Goal: Check status: Check status

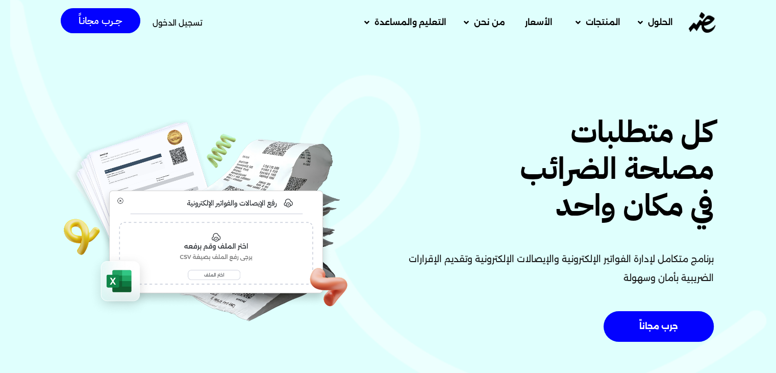
click at [196, 25] on span "تسجيل الدخول" at bounding box center [178, 23] width 50 height 8
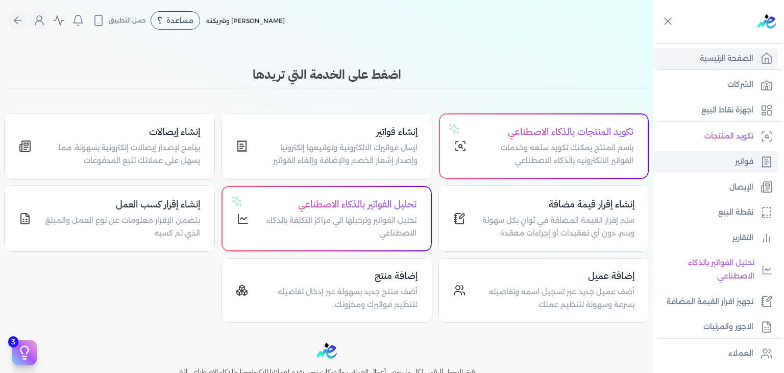
click at [741, 163] on p "فواتير" at bounding box center [744, 161] width 18 height 13
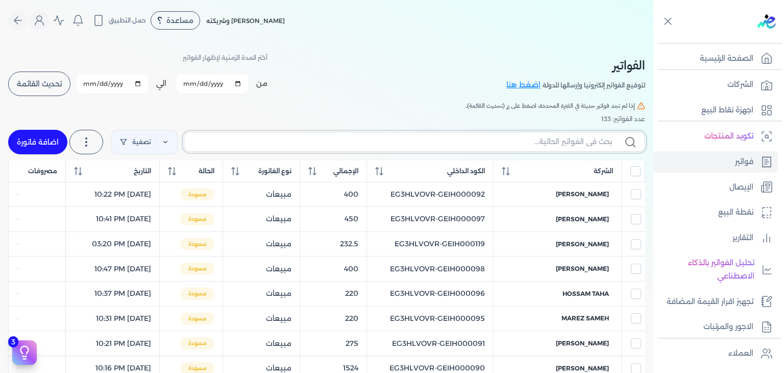
click at [412, 145] on input "text" at bounding box center [402, 141] width 420 height 11
paste input "EG3HLVOVR-GEIH000123"
type input "EG3HLVOVR-GEIH000123"
checkbox input "false"
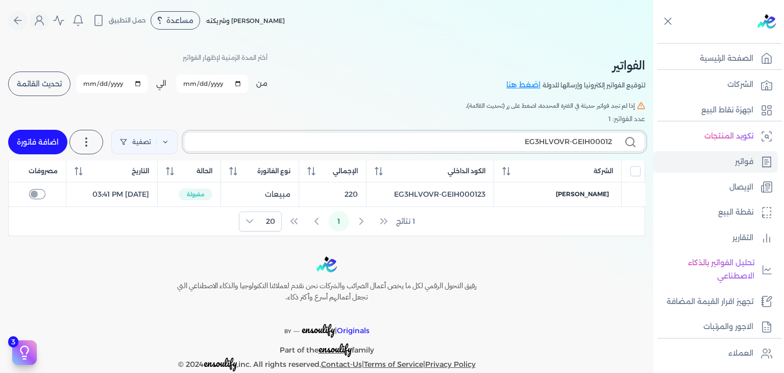
type input "EG3HLVOVR-GEIH000124"
checkbox input "false"
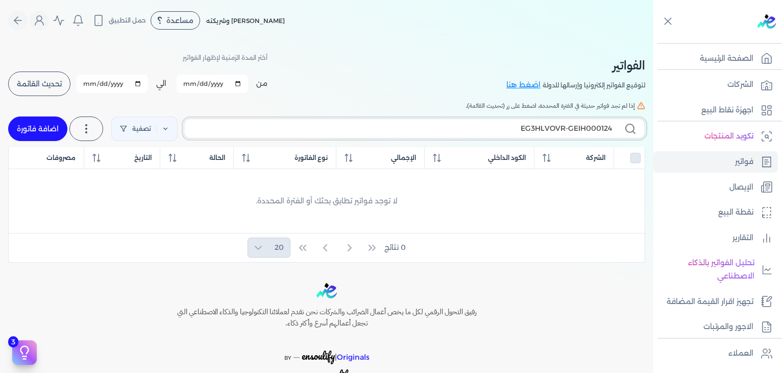
type input "EG3HLVOVR-GEIH000124"
